Goal: Communication & Community: Answer question/provide support

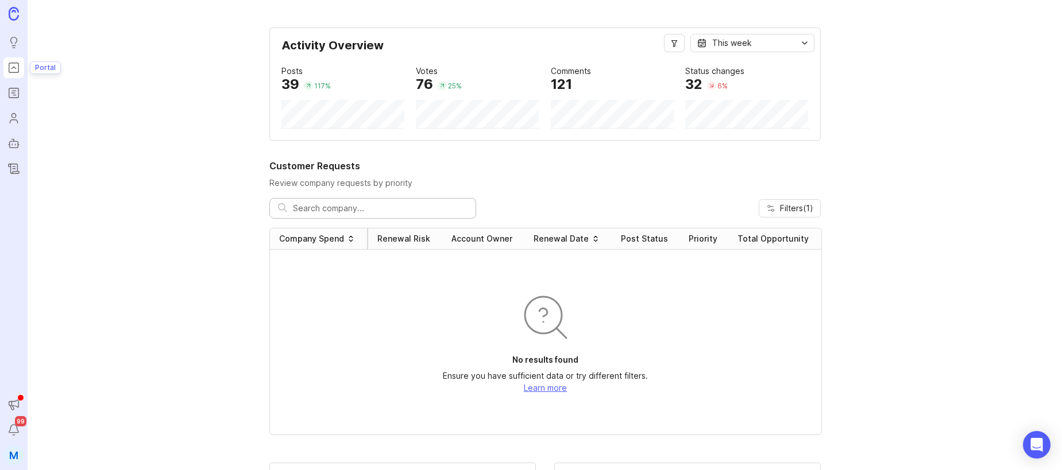
click at [9, 72] on rect "Portal" at bounding box center [14, 68] width 10 height 10
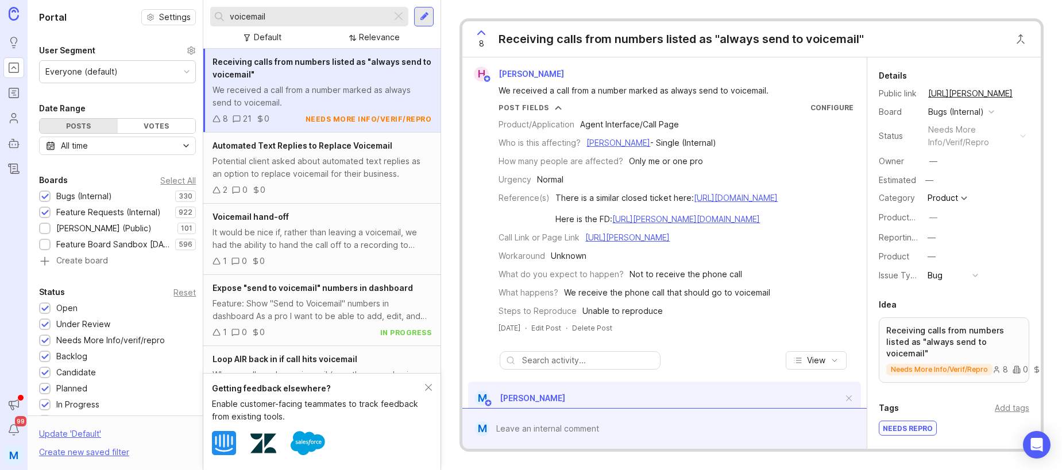
drag, startPoint x: 288, startPoint y: 14, endPoint x: 205, endPoint y: 11, distance: 83.3
click at [205, 11] on div "voicemail Default Relevance" at bounding box center [321, 24] width 237 height 49
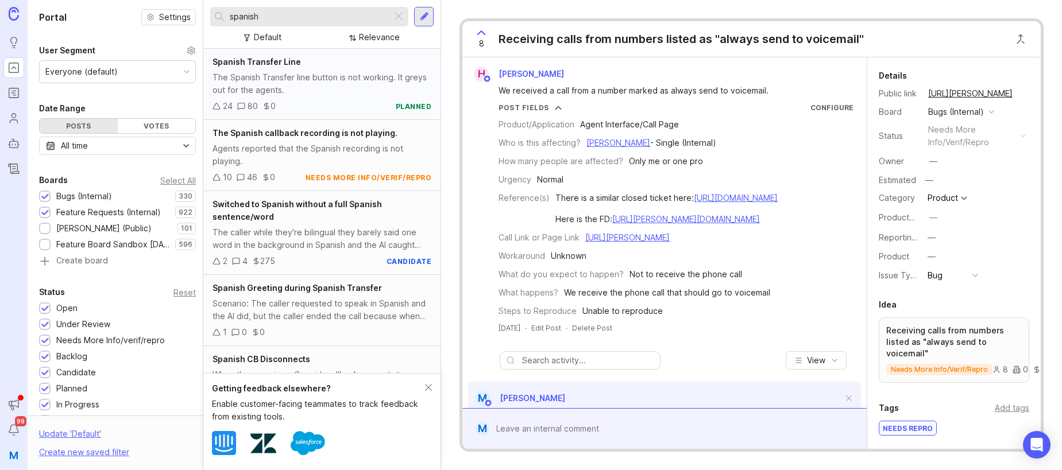
type input "spanish"
click at [286, 78] on div "The Spanish Transfer line button is not working. It greys out for the agents." at bounding box center [321, 83] width 219 height 25
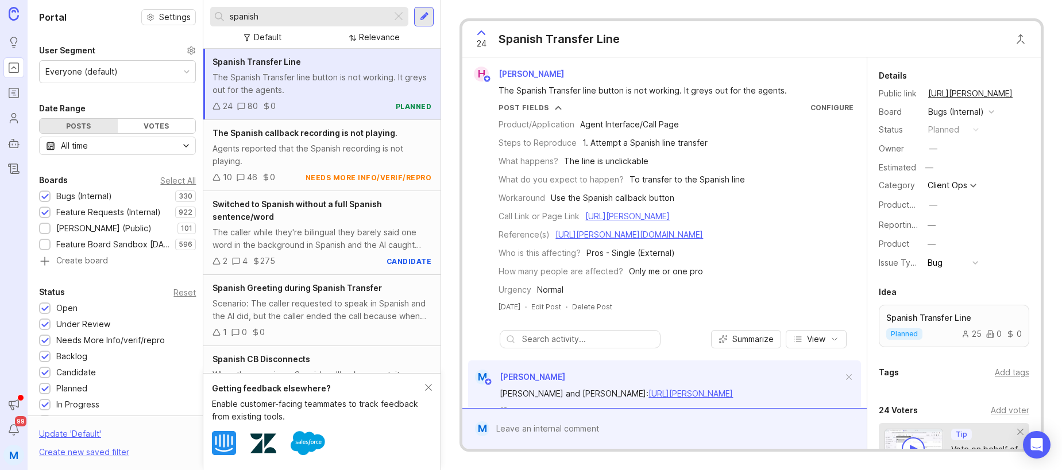
click at [564, 431] on div at bounding box center [672, 429] width 367 height 22
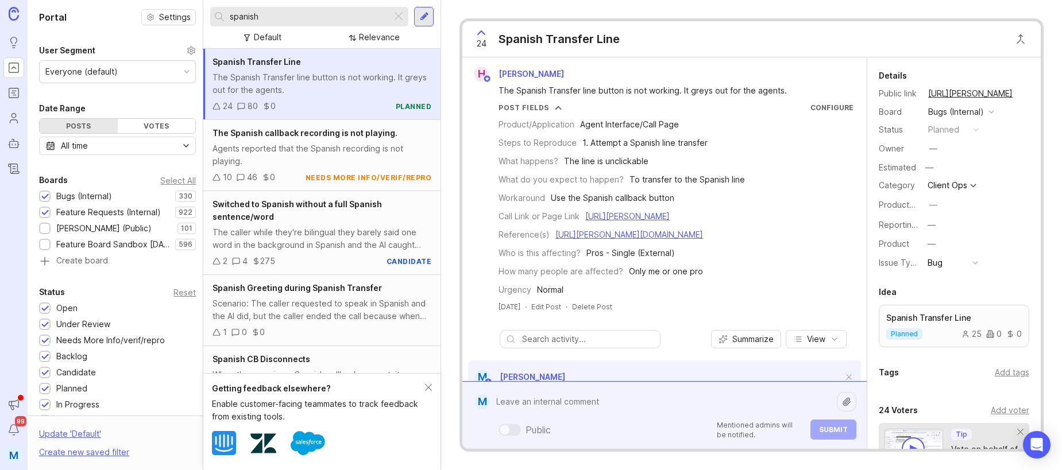
paste textarea "[URL][PERSON_NAME]"
type textarea "[URL][PERSON_NAME]"
click at [838, 434] on button "Submit" at bounding box center [833, 430] width 46 height 20
